Goal: Task Accomplishment & Management: Complete application form

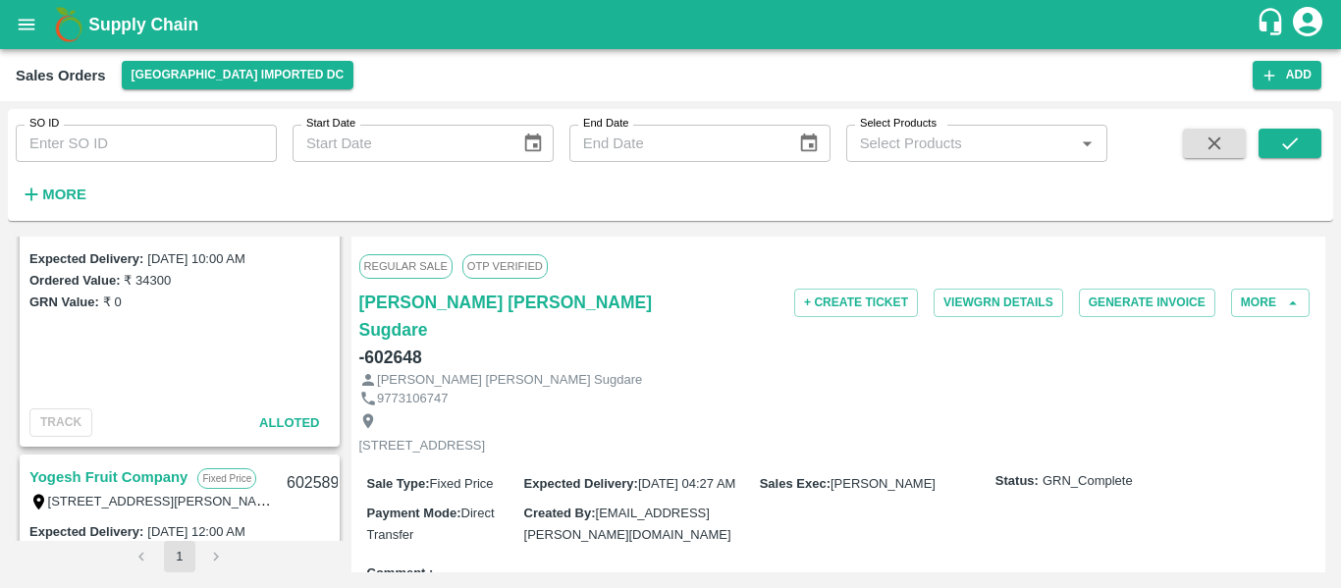
scroll to position [421, 0]
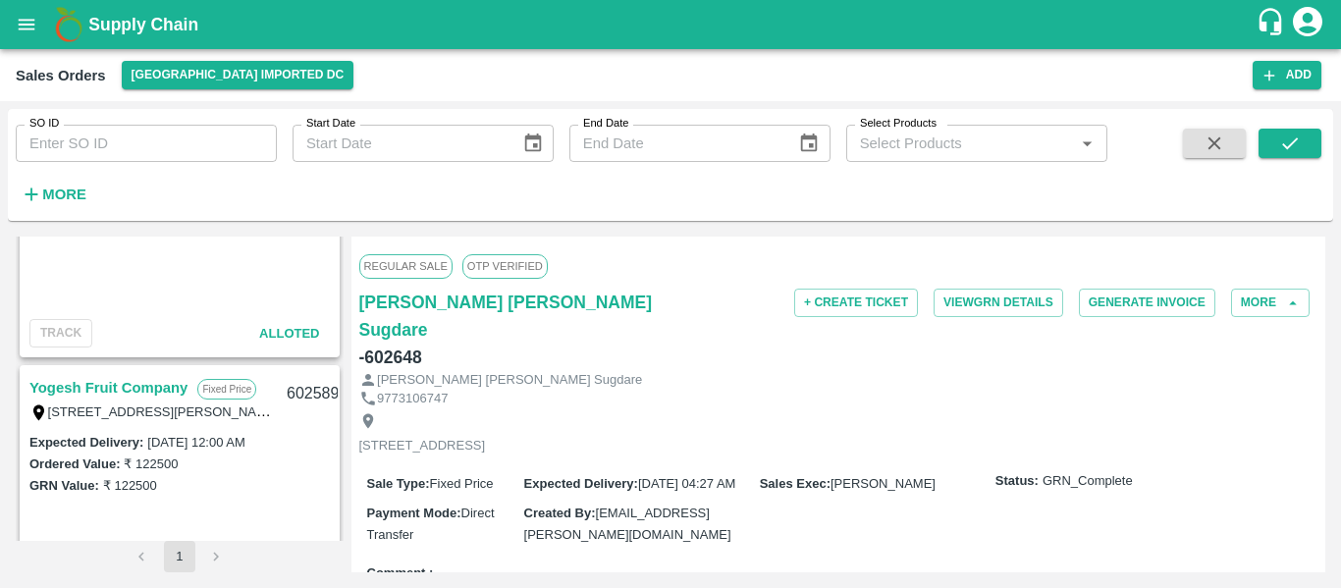
click at [138, 393] on link "Yogesh Fruit Company" at bounding box center [108, 388] width 158 height 26
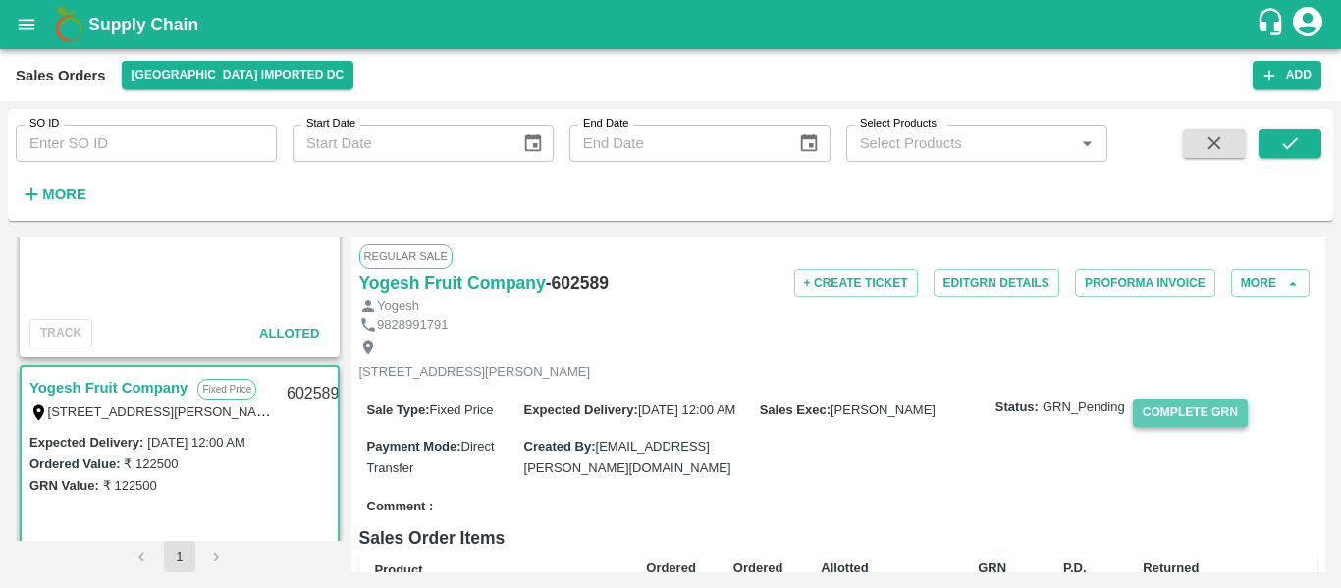
click at [1201, 427] on button "Complete GRN" at bounding box center [1190, 413] width 115 height 28
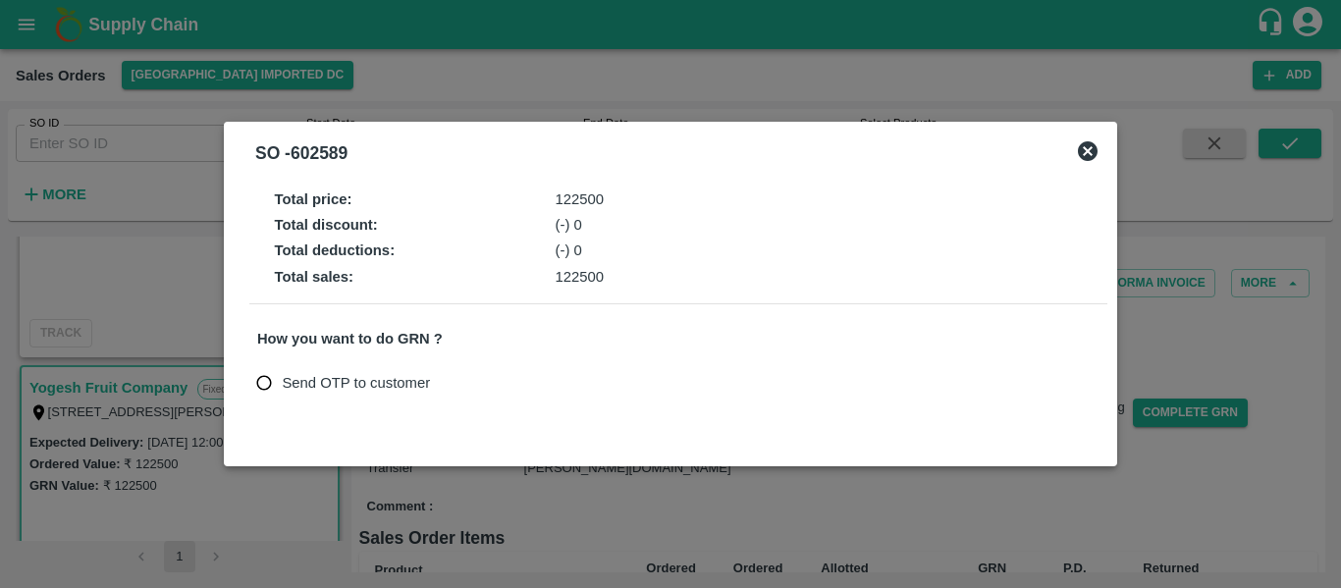
click at [268, 387] on input "Send OTP to customer" at bounding box center [264, 383] width 36 height 36
radio input "true"
click at [501, 387] on button "Send OTP" at bounding box center [486, 383] width 80 height 28
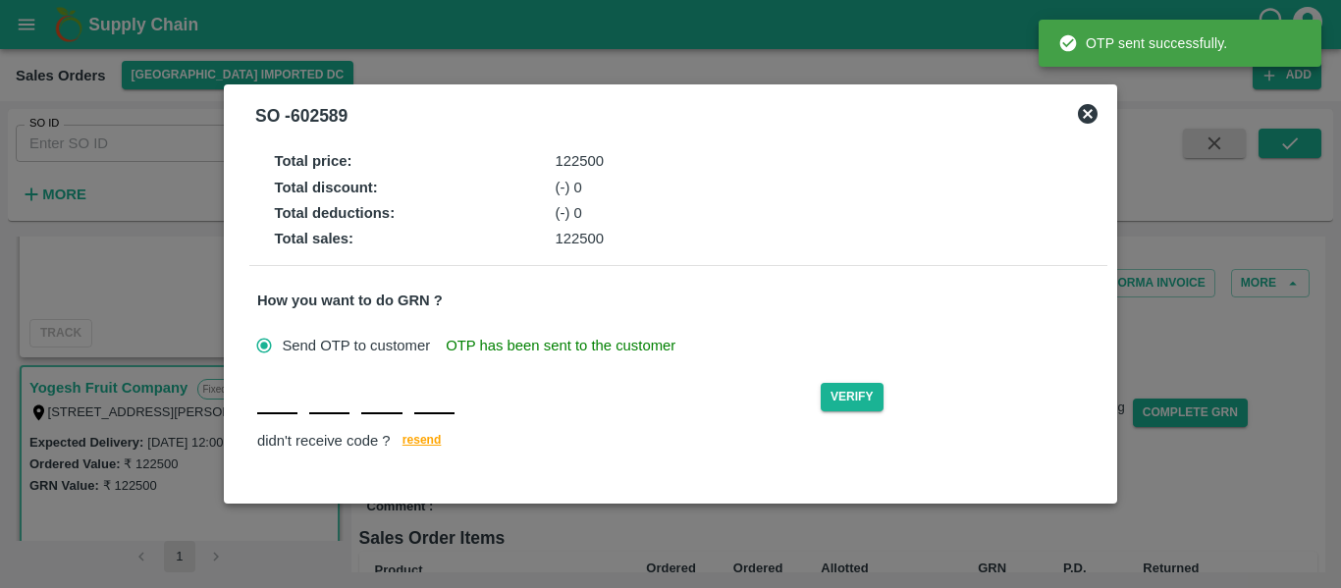
click at [264, 423] on div "Verify didn't receive code ? [GEOGRAPHIC_DATA]" at bounding box center [678, 417] width 842 height 76
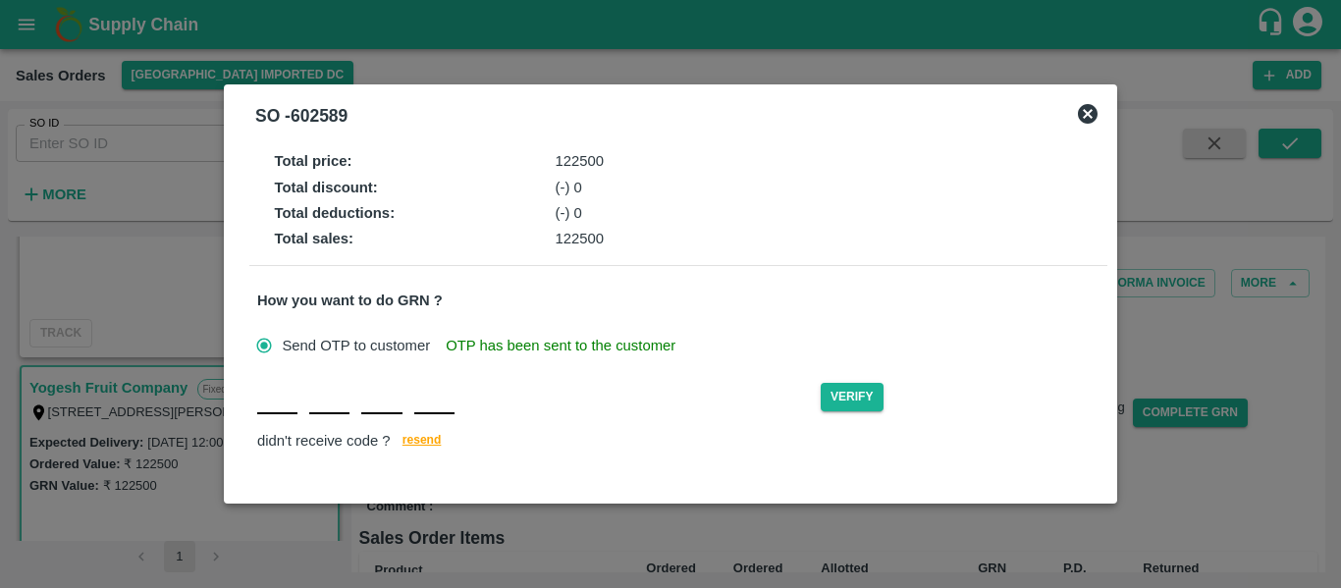
type input "O"
type input "R"
type input "W"
type input "R"
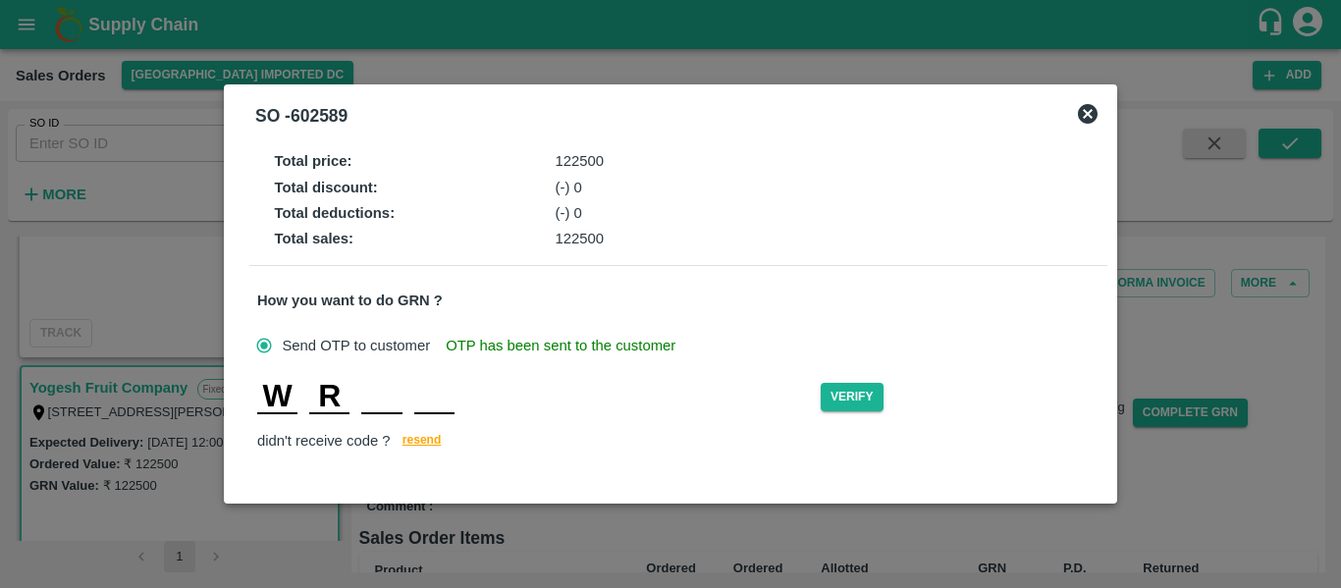
type input "A"
type input "Q"
click at [882, 399] on button "Verify" at bounding box center [852, 397] width 63 height 28
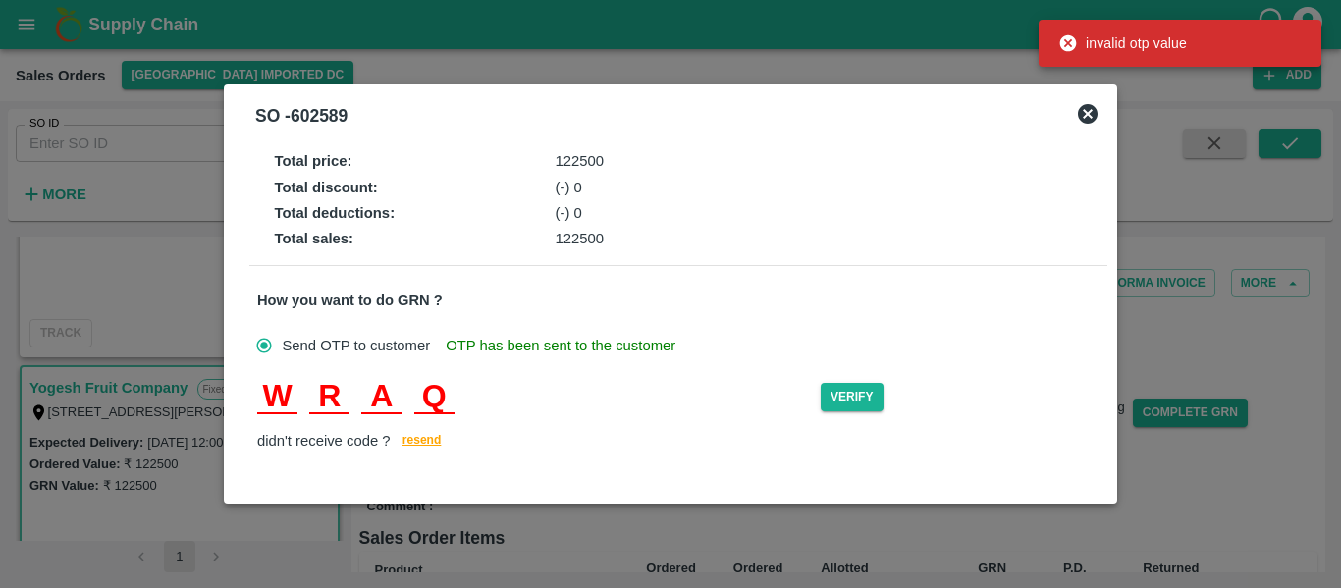
click at [397, 386] on input "A" at bounding box center [381, 396] width 40 height 35
type input "K"
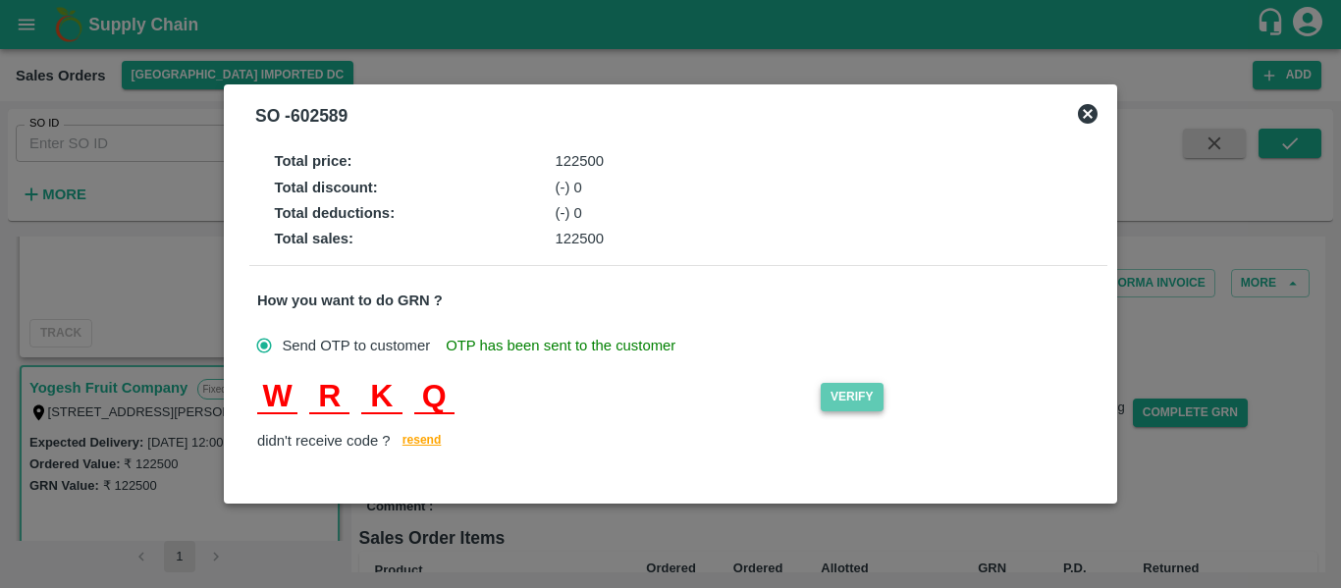
click at [849, 391] on button "Verify" at bounding box center [852, 397] width 63 height 28
